Goal: Task Accomplishment & Management: Complete application form

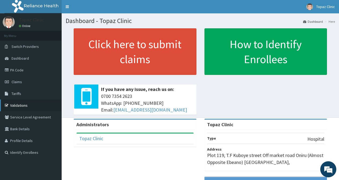
click at [29, 104] on link "Validations" at bounding box center [31, 106] width 62 height 12
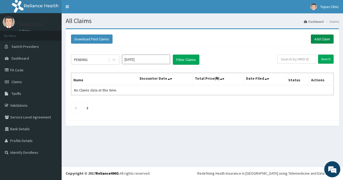
click at [321, 38] on link "Add Claim" at bounding box center [322, 39] width 23 height 9
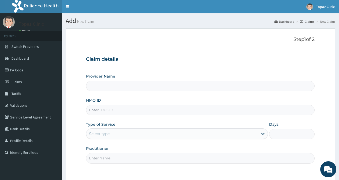
type input "Topaz Clinic"
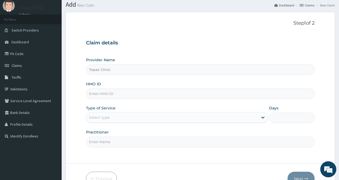
scroll to position [48, 0]
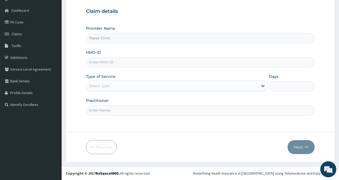
click at [115, 62] on input "HMO ID" at bounding box center [200, 62] width 228 height 10
type input "WEE/10003/A"
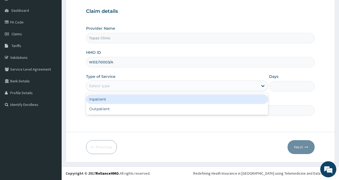
click at [118, 85] on div "Select type" at bounding box center [172, 86] width 172 height 9
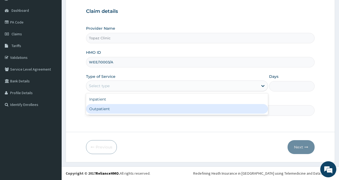
click at [107, 109] on div "Outpatient" at bounding box center [177, 109] width 182 height 10
type input "1"
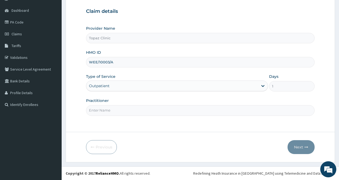
click at [109, 110] on input "Practitioner" at bounding box center [200, 110] width 228 height 10
click at [107, 109] on input "Practitioner" at bounding box center [200, 110] width 228 height 10
type input "DR. VINCENT"
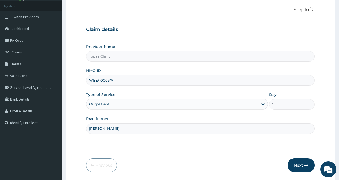
scroll to position [48, 0]
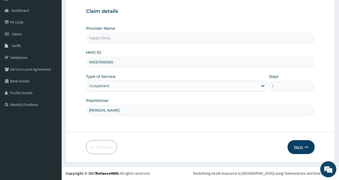
click at [297, 148] on button "Next" at bounding box center [300, 147] width 27 height 14
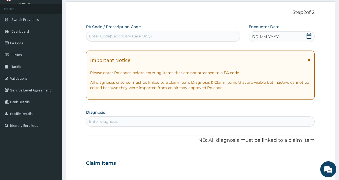
scroll to position [80, 0]
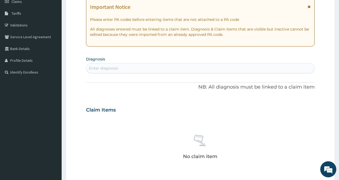
click at [118, 67] on div "Enter diagnosis" at bounding box center [103, 68] width 29 height 5
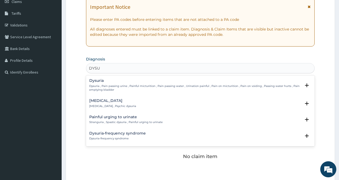
type input "DYSU"
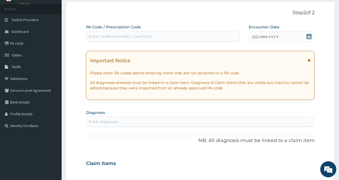
scroll to position [0, 0]
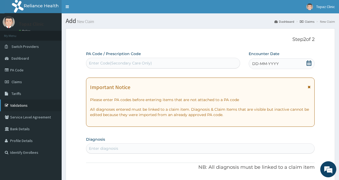
click at [26, 106] on link "Validations" at bounding box center [31, 106] width 62 height 12
